Goal: Use online tool/utility: Utilize a website feature to perform a specific function

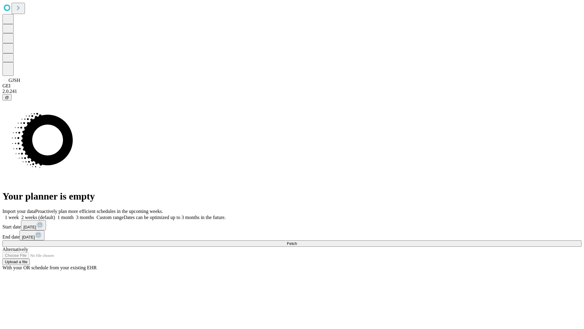
click at [297, 241] on span "Fetch" at bounding box center [292, 243] width 10 height 5
